Goal: Transaction & Acquisition: Subscribe to service/newsletter

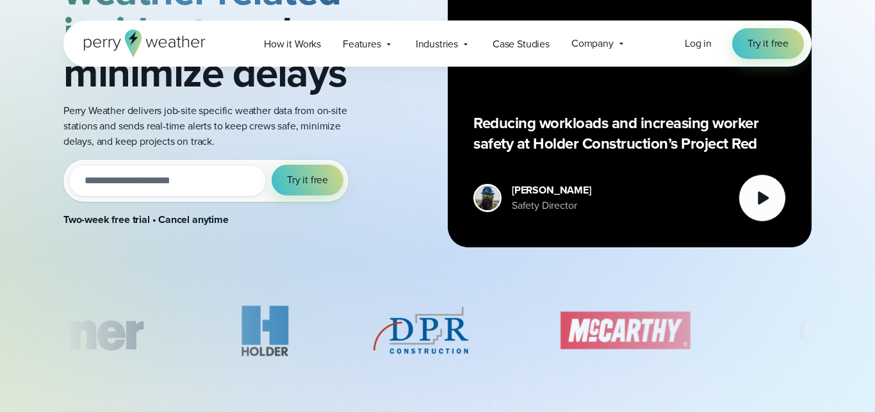
scroll to position [229, 0]
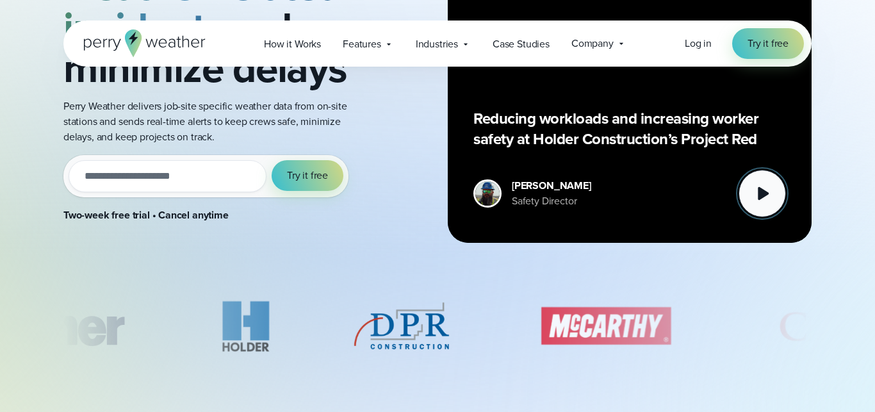
click at [762, 189] on icon at bounding box center [763, 193] width 11 height 13
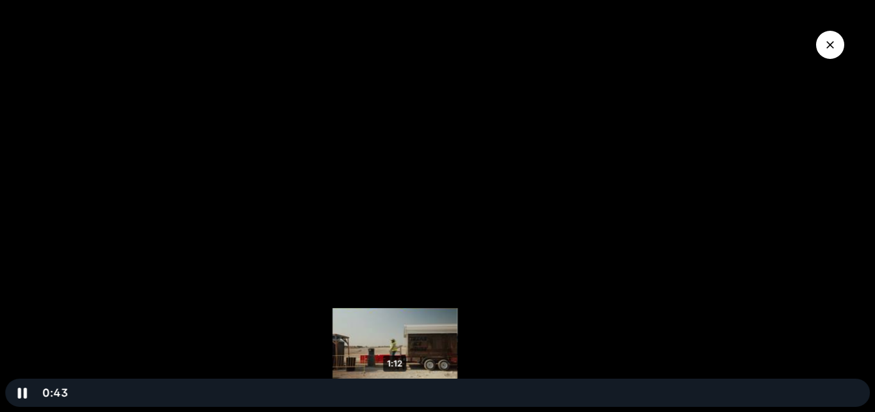
click at [395, 389] on div "1:12" at bounding box center [470, 393] width 784 height 28
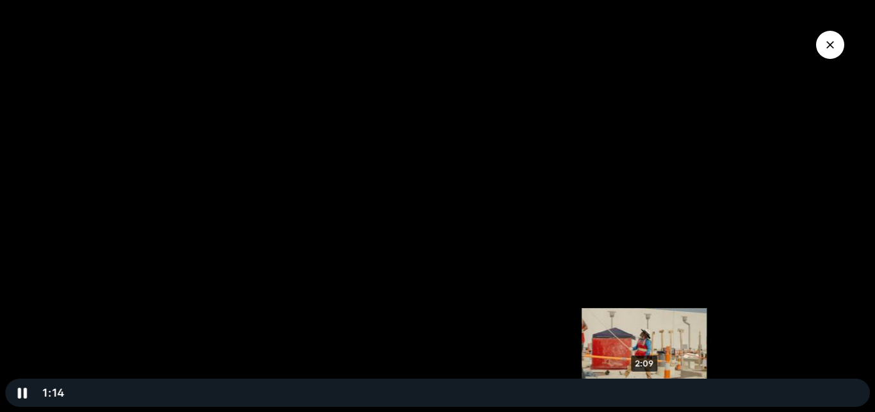
click at [647, 390] on div "2:09" at bounding box center [470, 393] width 784 height 28
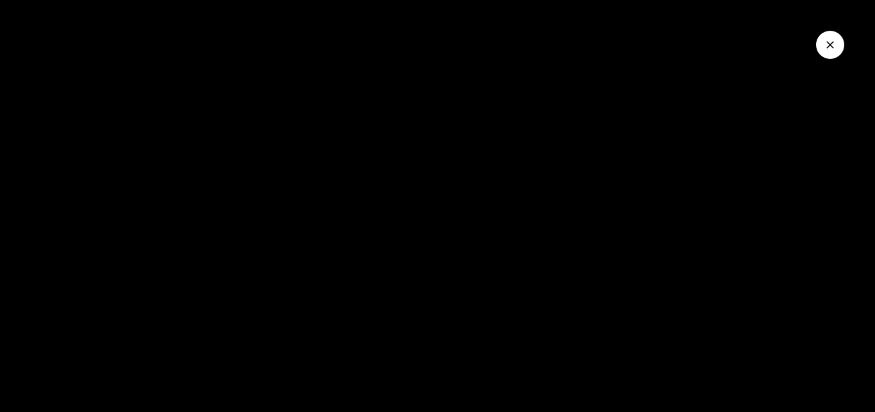
click at [831, 46] on icon "Close Video" at bounding box center [830, 44] width 13 height 13
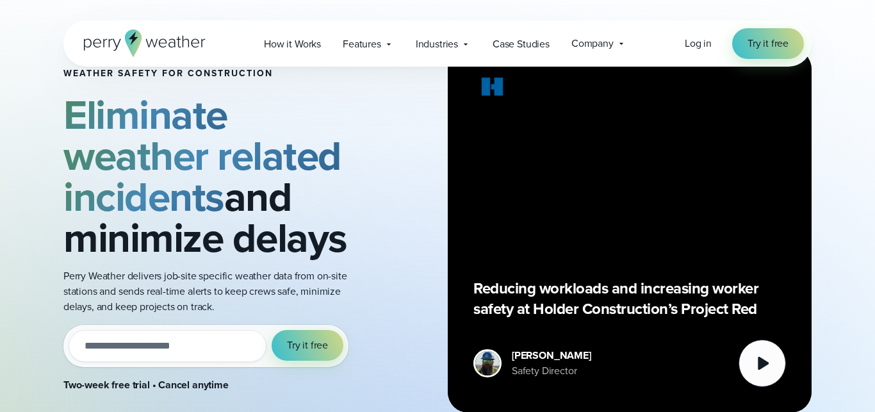
scroll to position [60, 0]
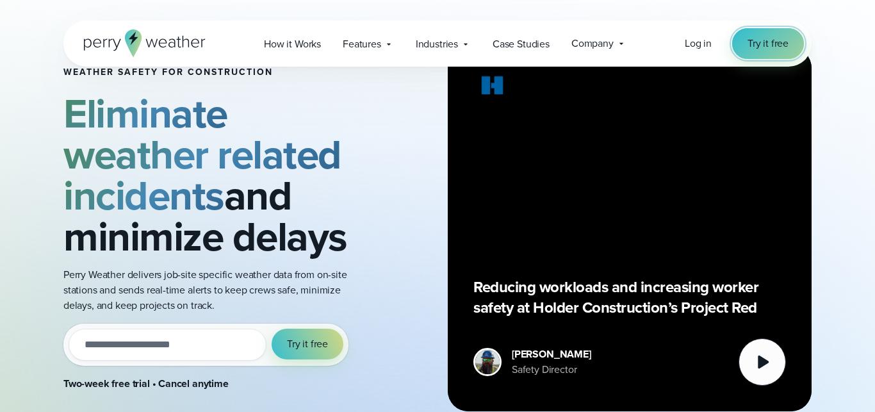
click at [778, 47] on span "Try it free" at bounding box center [768, 43] width 41 height 15
